Goal: Task Accomplishment & Management: Manage account settings

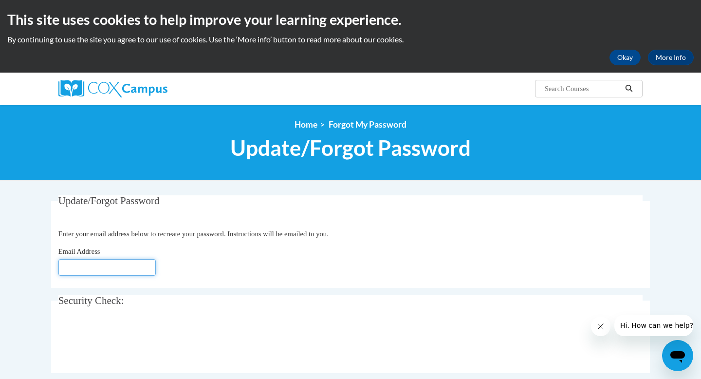
click at [144, 274] on input "Email Address" at bounding box center [106, 267] width 97 height 17
type input "[EMAIL_ADDRESS][PERSON_NAME][PERSON_NAME][DOMAIN_NAME]"
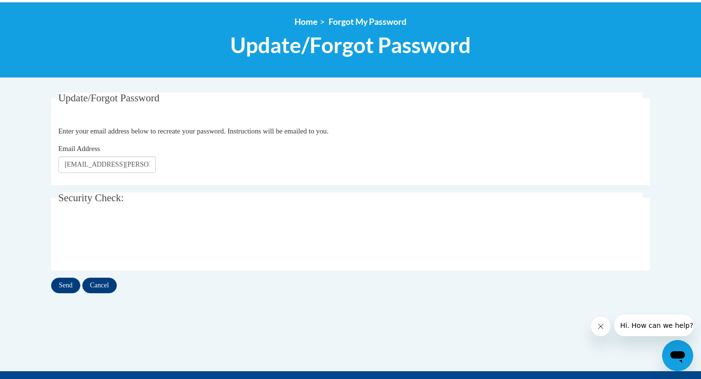
scroll to position [116, 0]
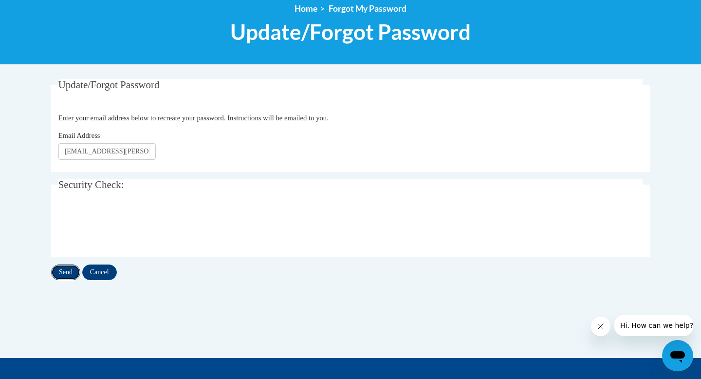
click at [63, 272] on input "Send" at bounding box center [65, 272] width 29 height 16
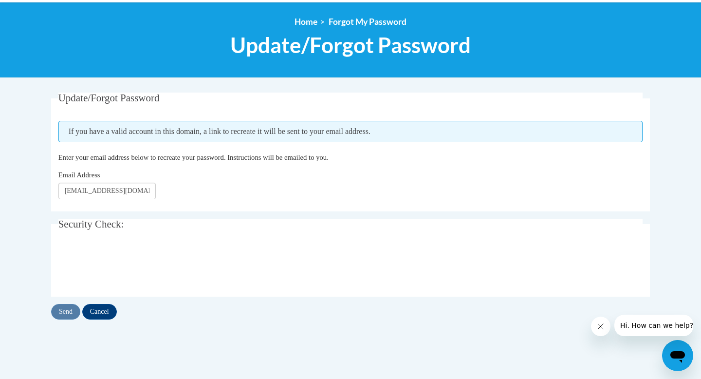
scroll to position [132, 0]
